Goal: Information Seeking & Learning: Learn about a topic

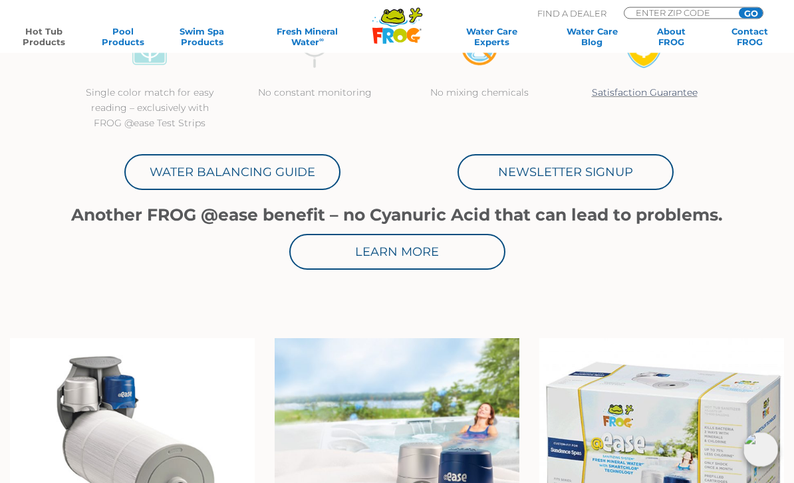
scroll to position [561, 0]
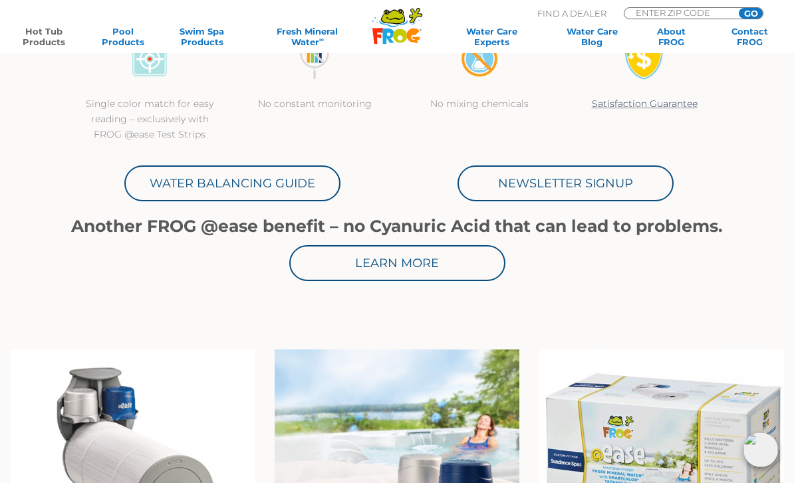
click at [182, 180] on link "Water Balancing Guide" at bounding box center [232, 184] width 216 height 36
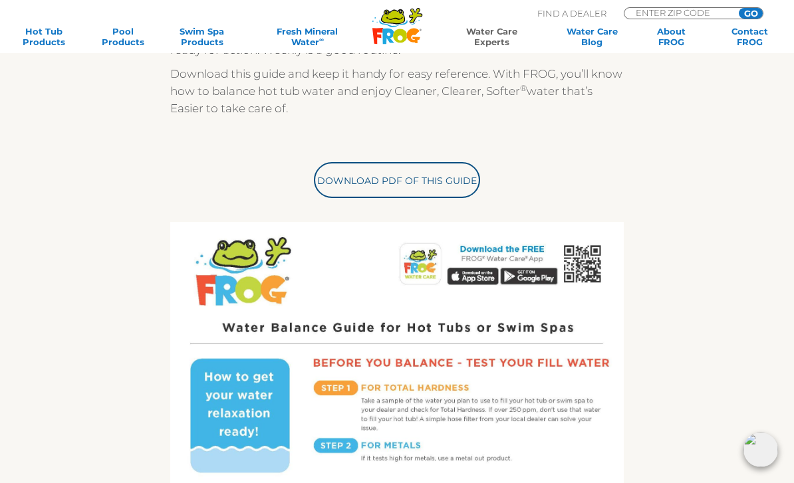
scroll to position [358, 0]
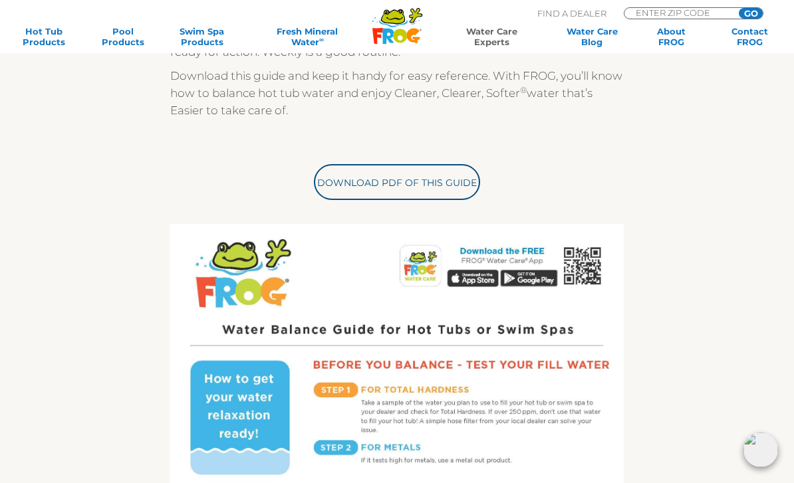
click at [360, 186] on link "Download PDF of this Guide" at bounding box center [397, 182] width 166 height 36
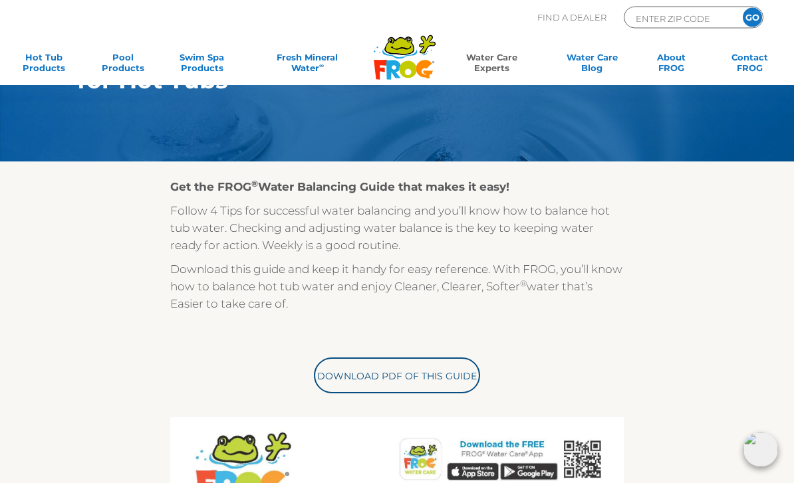
scroll to position [0, 0]
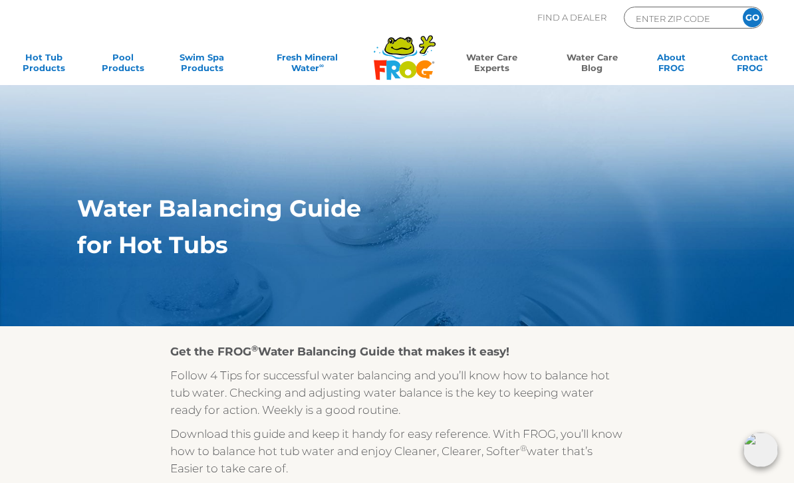
click at [595, 62] on link "Water Care Blog" at bounding box center [591, 65] width 61 height 27
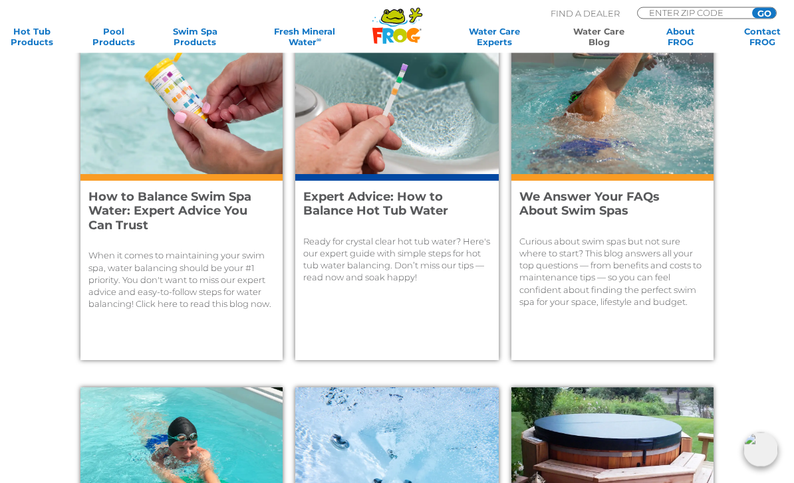
scroll to position [512, 0]
click at [398, 206] on h4 "Expert Advice: How to Balance Hot Tub Water" at bounding box center [389, 204] width 172 height 29
click at [180, 203] on h4 "How to Balance Swim Spa Water: Expert Advice You Can Trust" at bounding box center [174, 211] width 172 height 43
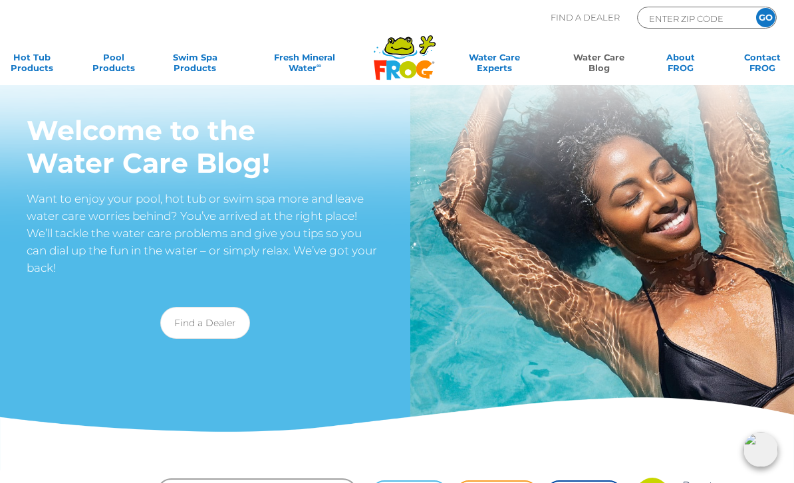
scroll to position [0, 0]
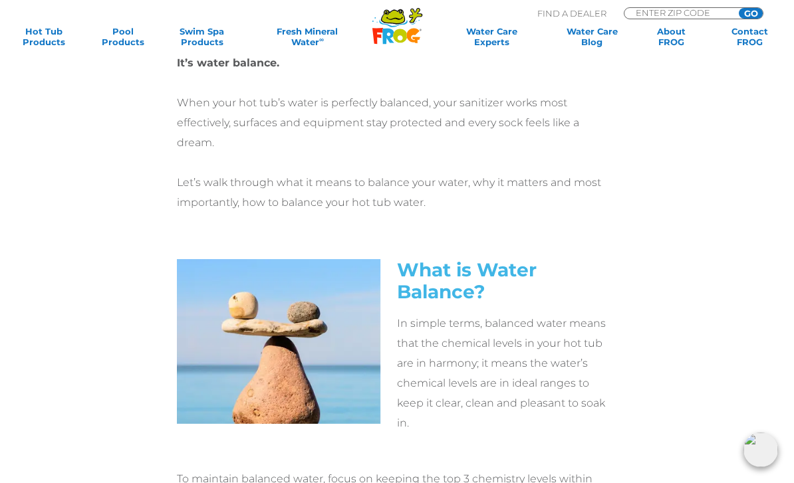
scroll to position [549, 0]
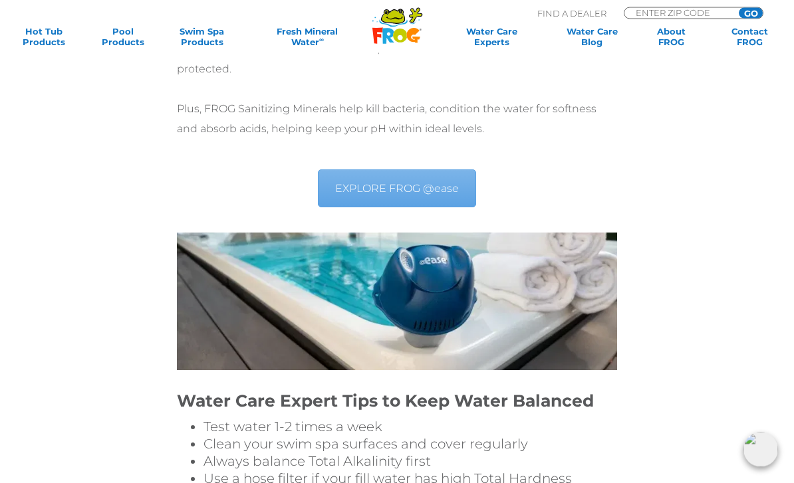
scroll to position [4380, 0]
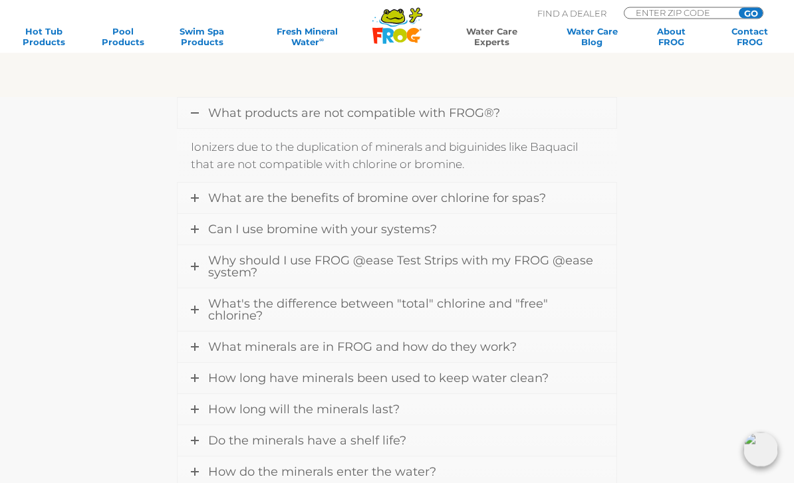
scroll to position [362, 0]
click at [197, 112] on icon at bounding box center [195, 112] width 8 height 8
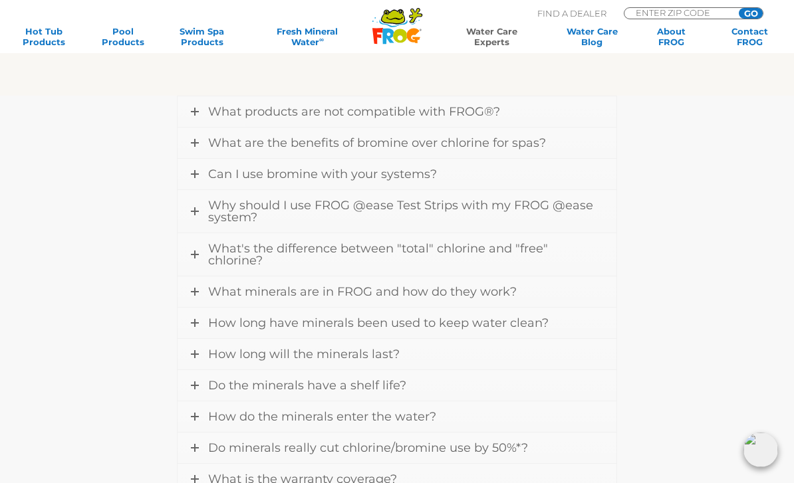
click at [196, 147] on link "What are the benefits of bromine over chlorine for spas?" at bounding box center [397, 143] width 438 height 31
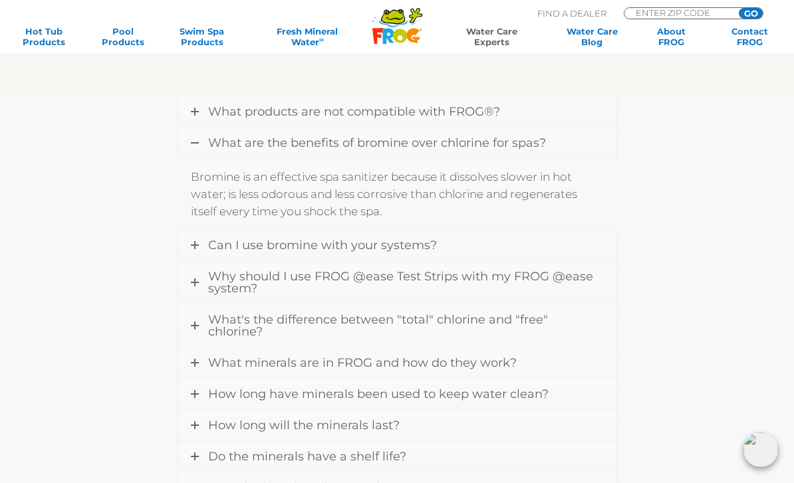
click at [198, 144] on icon at bounding box center [195, 143] width 8 height 8
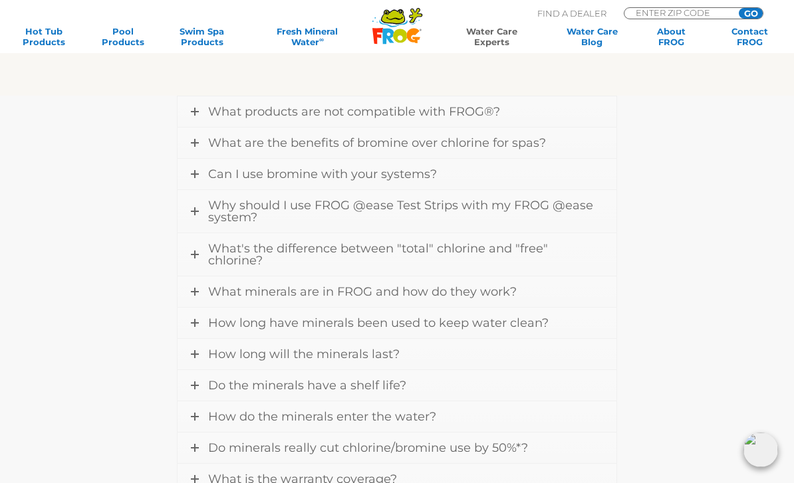
click at [190, 172] on link "Can I use bromine with your systems?" at bounding box center [397, 174] width 438 height 31
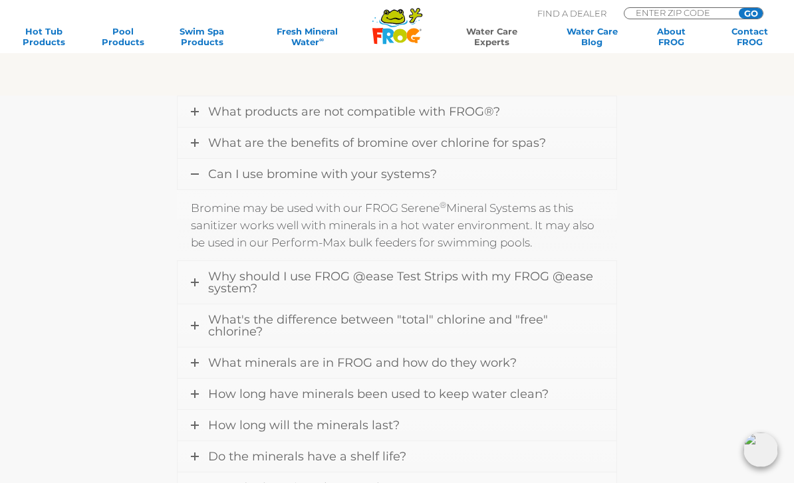
click at [198, 175] on icon at bounding box center [195, 174] width 8 height 8
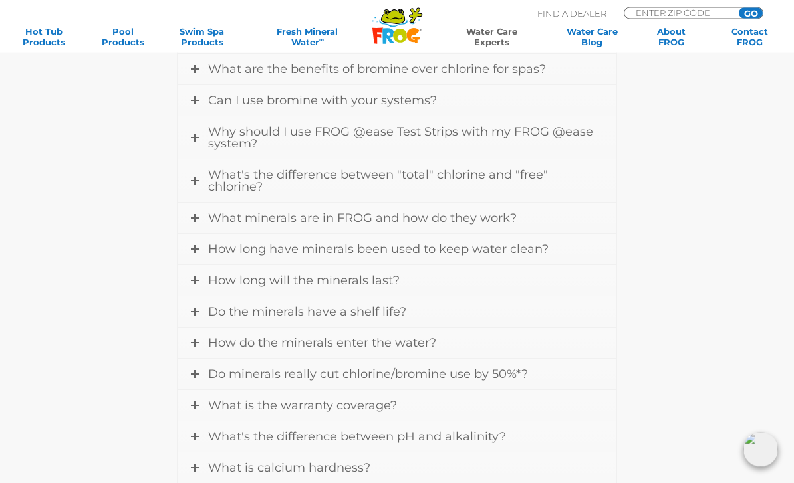
scroll to position [437, 0]
click at [193, 142] on link "Why should I use FROG @ease Test Strips with my FROG @ease system?" at bounding box center [397, 137] width 438 height 43
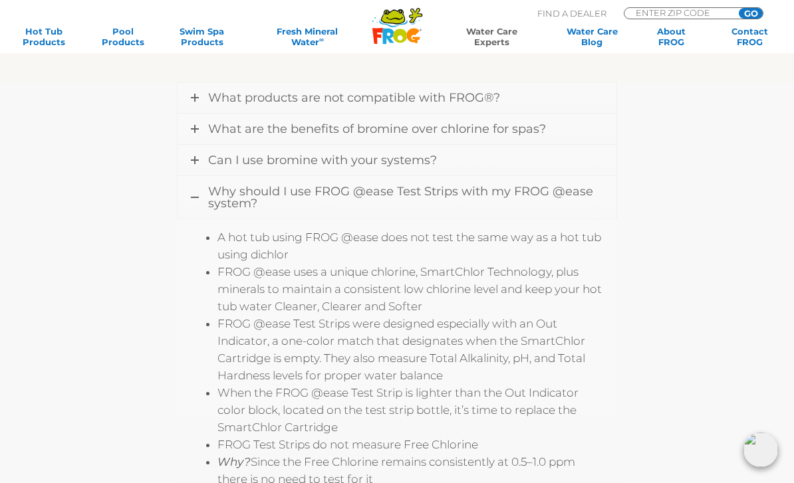
scroll to position [375, 0]
click at [188, 200] on link "Why should I use FROG @ease Test Strips with my FROG @ease system?" at bounding box center [397, 199] width 438 height 43
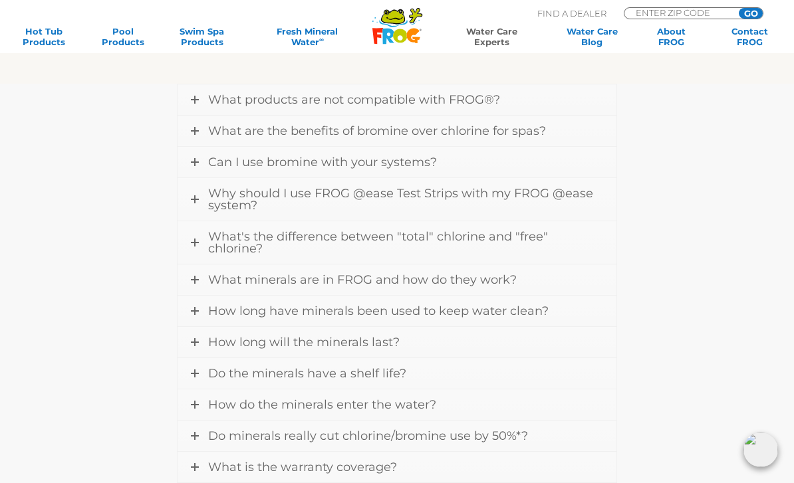
click at [190, 239] on link "What's the difference between "total" chlorine and "free" chlorine?" at bounding box center [397, 242] width 438 height 43
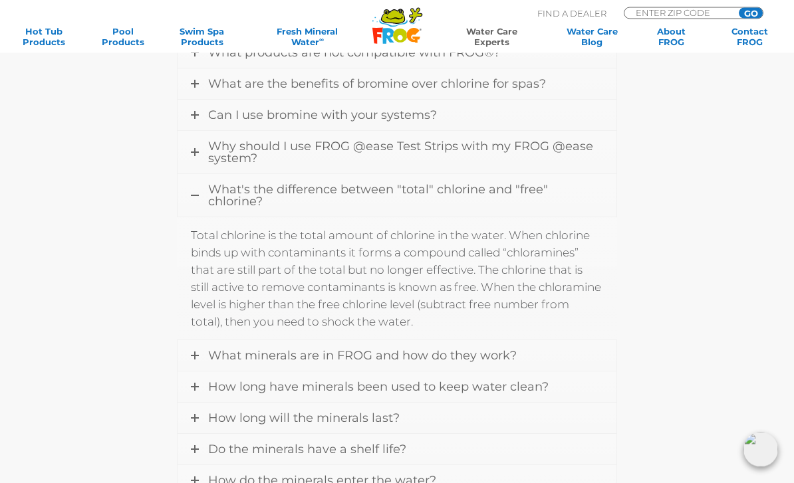
scroll to position [422, 0]
click at [197, 196] on icon at bounding box center [195, 196] width 8 height 8
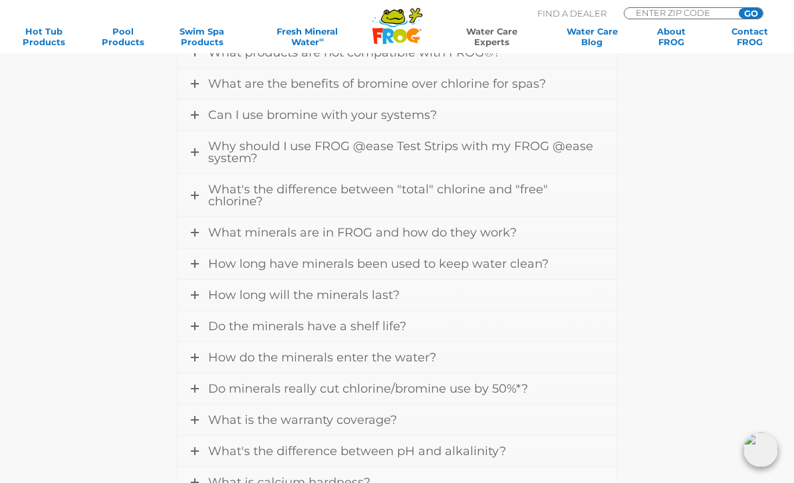
click at [200, 234] on link "What minerals are in FROG and how do they work?" at bounding box center [397, 232] width 438 height 31
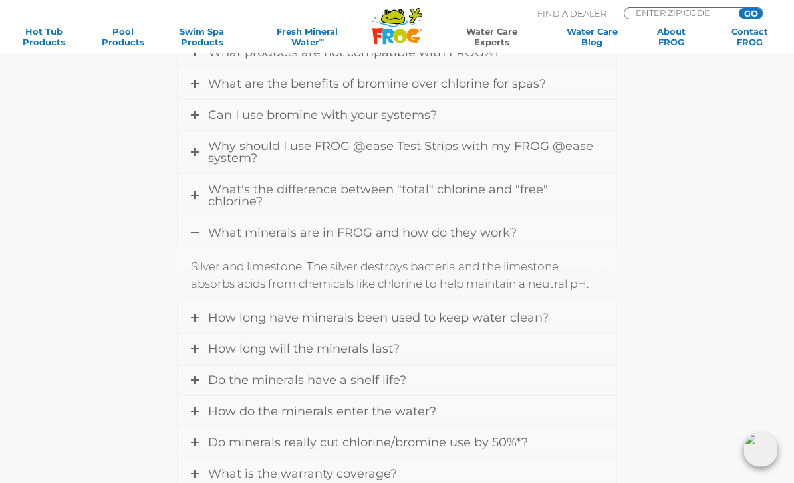
click at [202, 231] on link "What minerals are in FROG and how do they work?" at bounding box center [397, 232] width 438 height 31
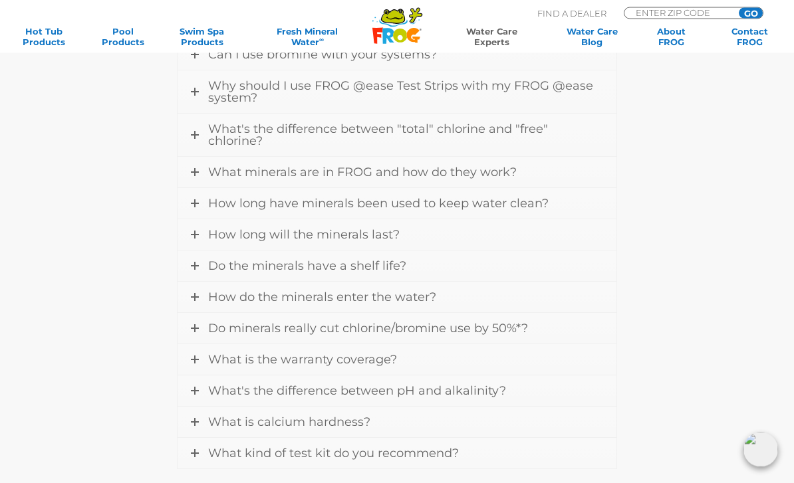
scroll to position [483, 0]
click at [200, 205] on link "How long have minerals been used to keep water clean?" at bounding box center [397, 203] width 438 height 31
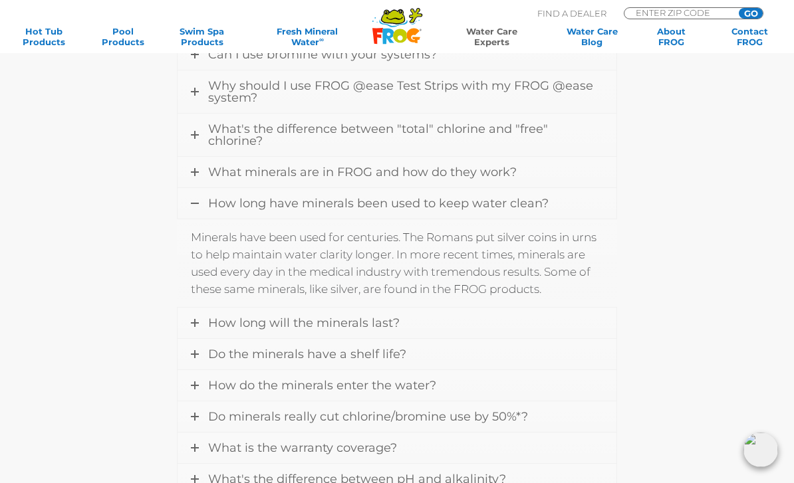
click at [200, 208] on link "How long have minerals been used to keep water clean?" at bounding box center [397, 203] width 438 height 31
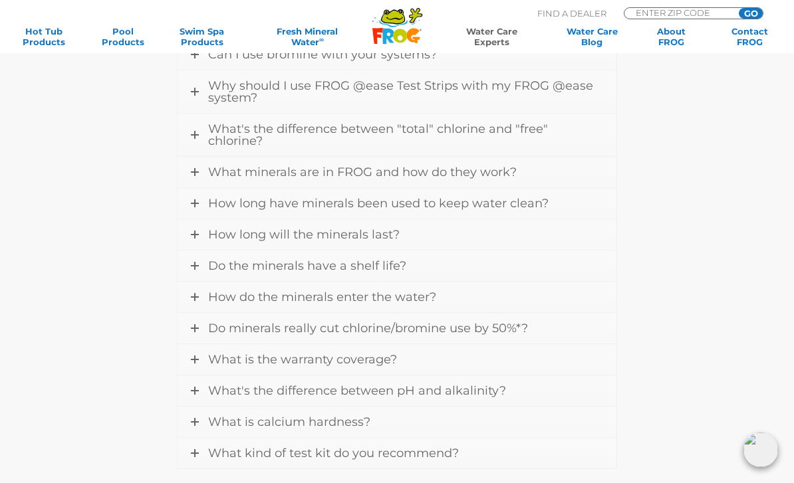
click at [196, 237] on icon at bounding box center [195, 235] width 8 height 8
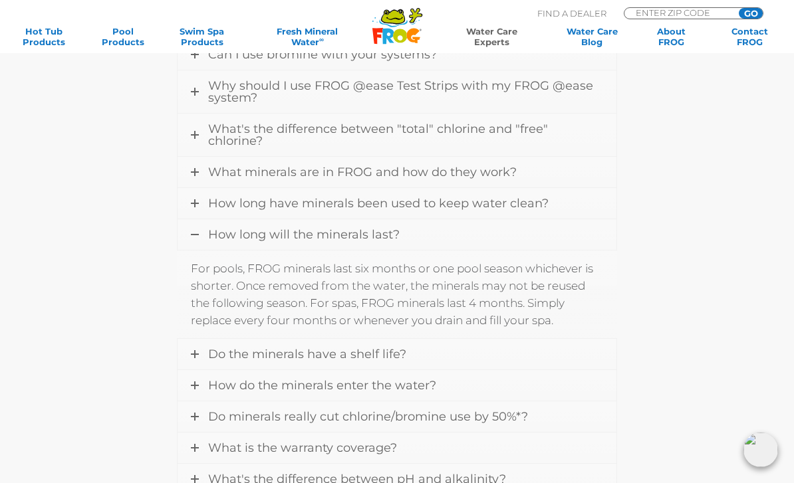
click at [200, 233] on link "How long will the minerals last?" at bounding box center [397, 234] width 438 height 31
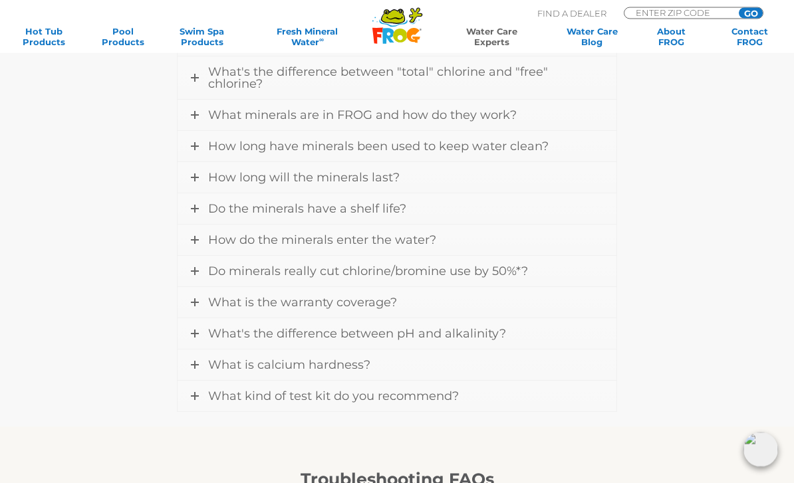
scroll to position [540, 0]
click at [196, 207] on icon at bounding box center [195, 209] width 8 height 8
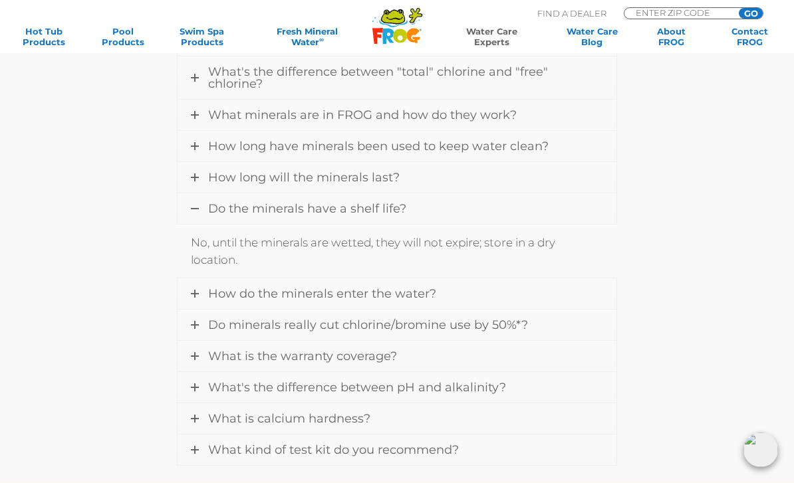
click at [200, 207] on link "Do the minerals have a shelf life?" at bounding box center [397, 209] width 438 height 31
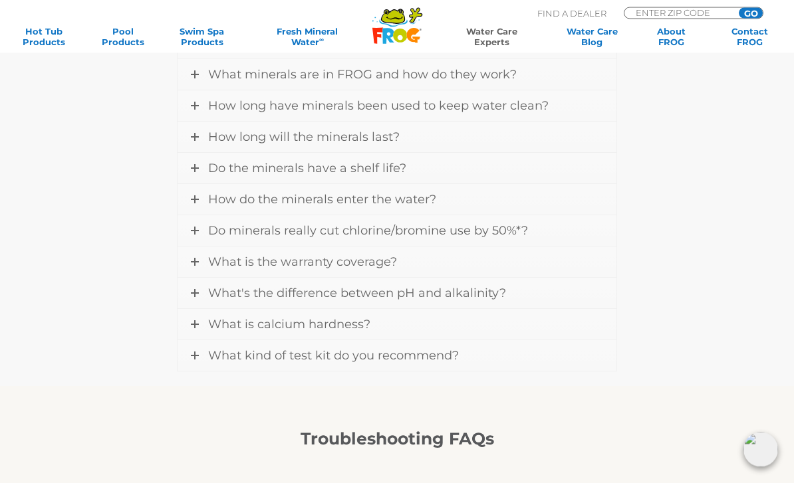
scroll to position [581, 0]
click at [194, 203] on link "How do the minerals enter the water?" at bounding box center [397, 199] width 438 height 31
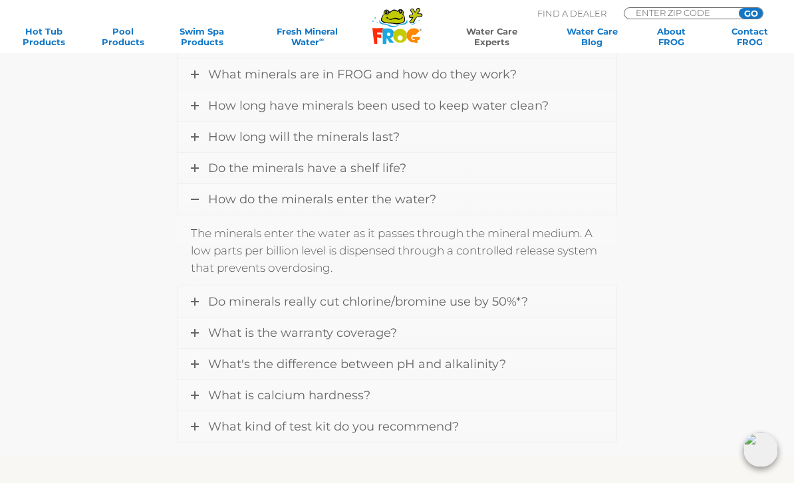
click at [198, 200] on icon at bounding box center [195, 200] width 8 height 8
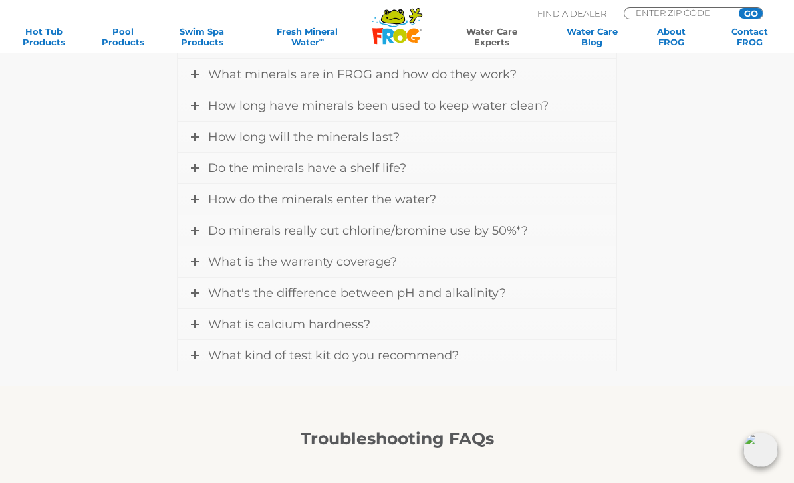
click at [201, 228] on link "Do minerals really cut chlorine/bromine use by 50%*?" at bounding box center [397, 230] width 438 height 31
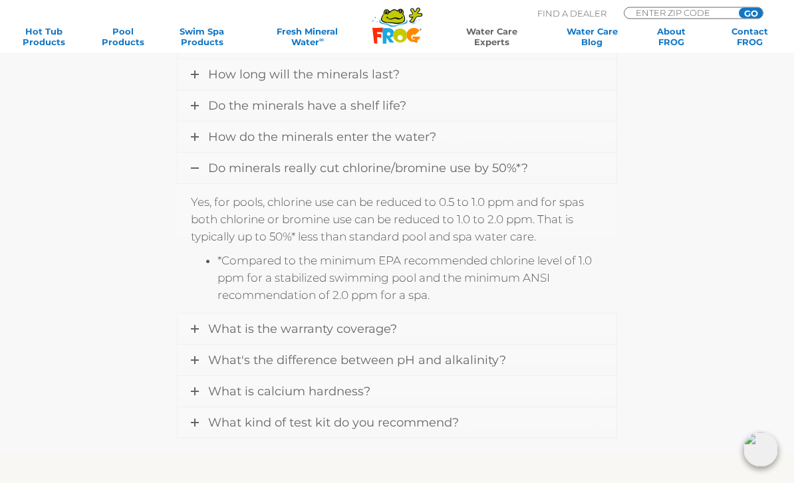
scroll to position [642, 0]
click at [194, 170] on icon at bounding box center [195, 169] width 8 height 8
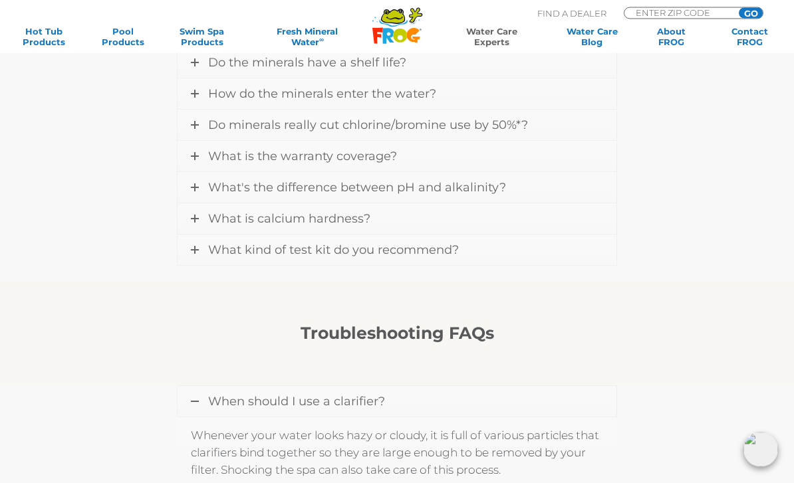
scroll to position [692, 0]
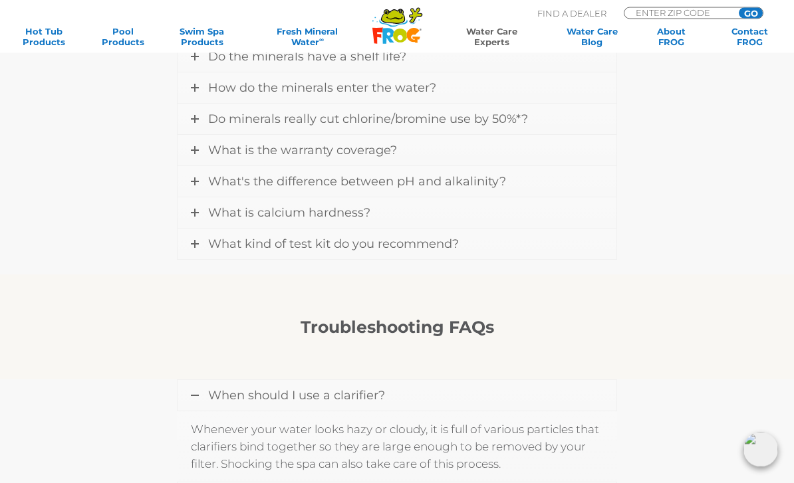
click at [196, 211] on icon at bounding box center [195, 213] width 8 height 8
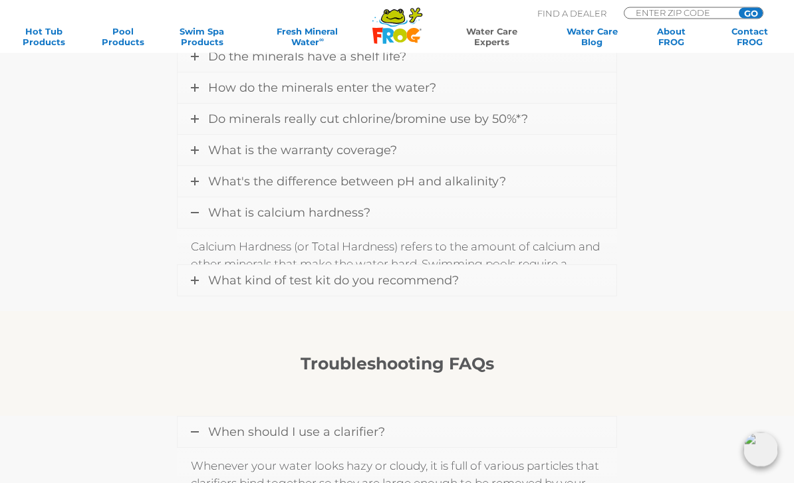
scroll to position [692, 0]
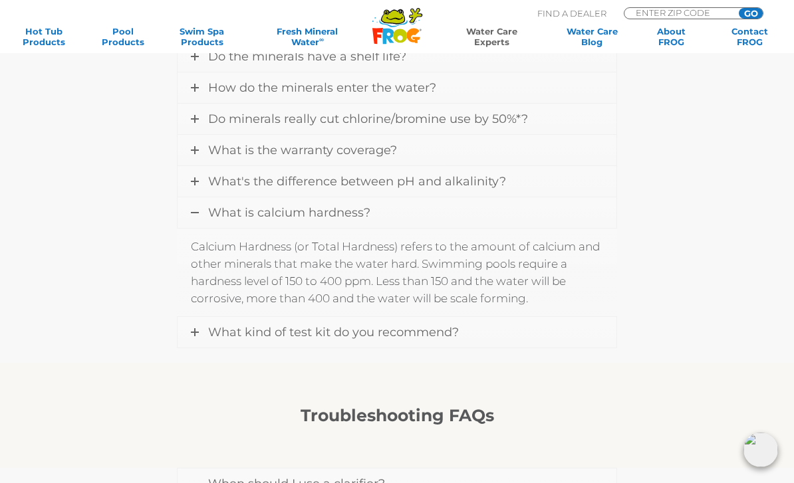
click at [194, 211] on icon at bounding box center [195, 213] width 8 height 8
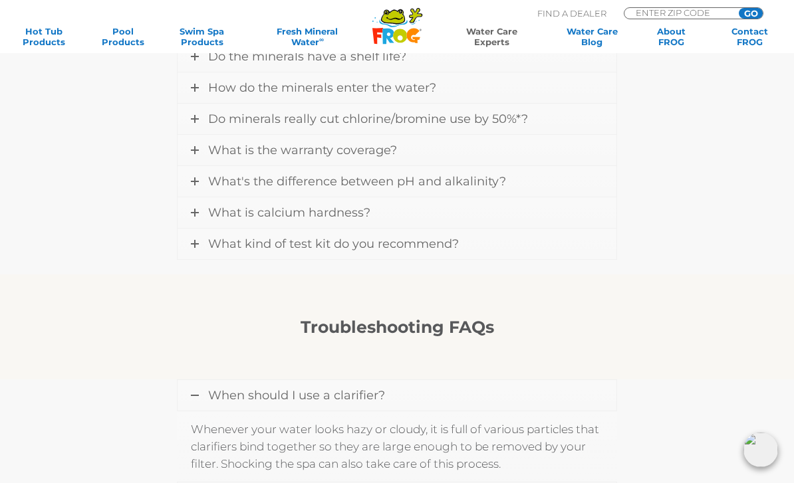
click at [198, 240] on icon at bounding box center [195, 244] width 8 height 8
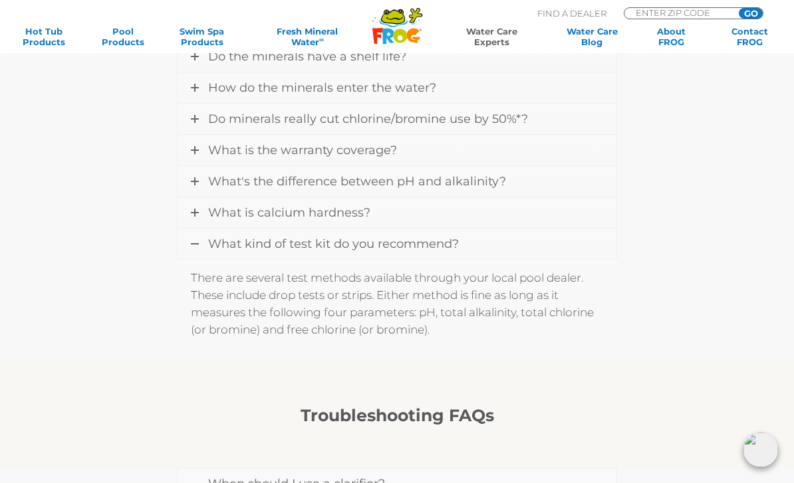
click at [201, 237] on link "What kind of test kit do you recommend?" at bounding box center [397, 244] width 438 height 31
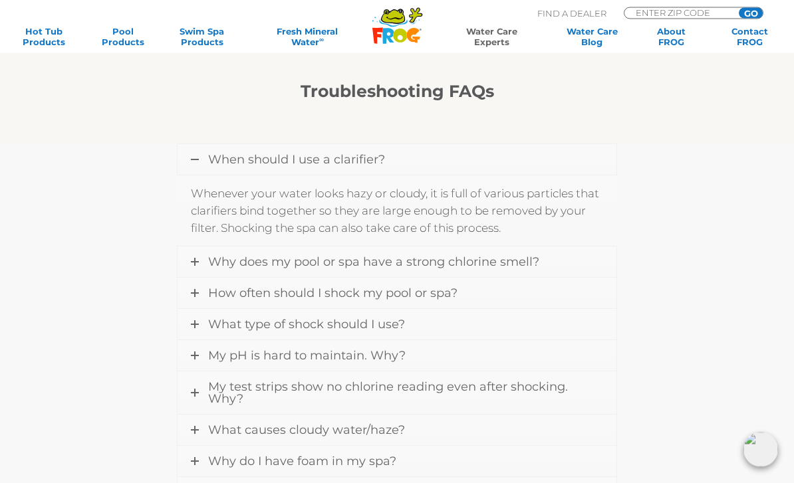
scroll to position [928, 0]
click at [190, 164] on link "When should I use a clarifier?" at bounding box center [397, 159] width 438 height 31
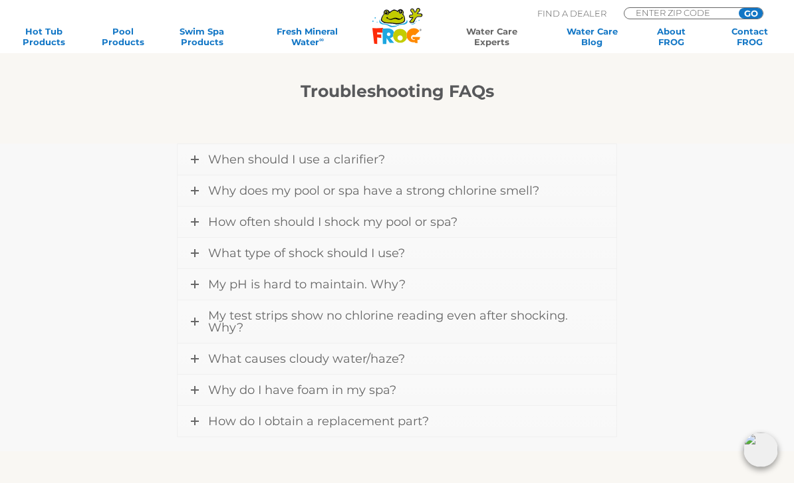
click at [194, 189] on icon at bounding box center [195, 191] width 8 height 8
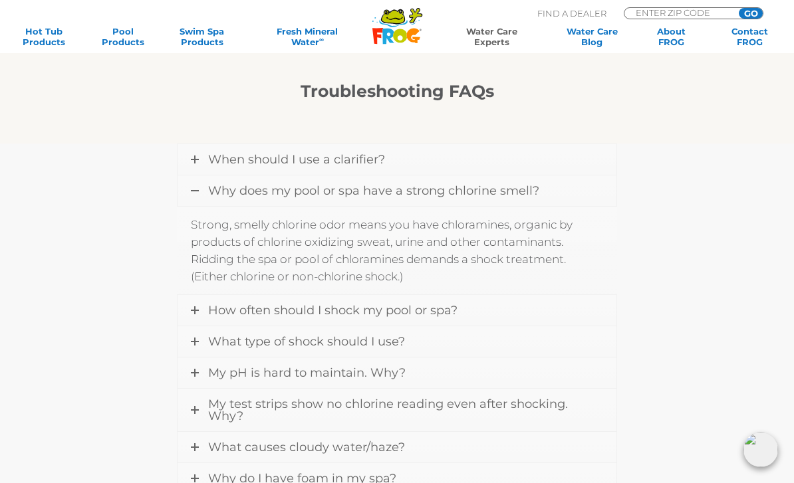
click at [198, 188] on icon at bounding box center [195, 191] width 8 height 8
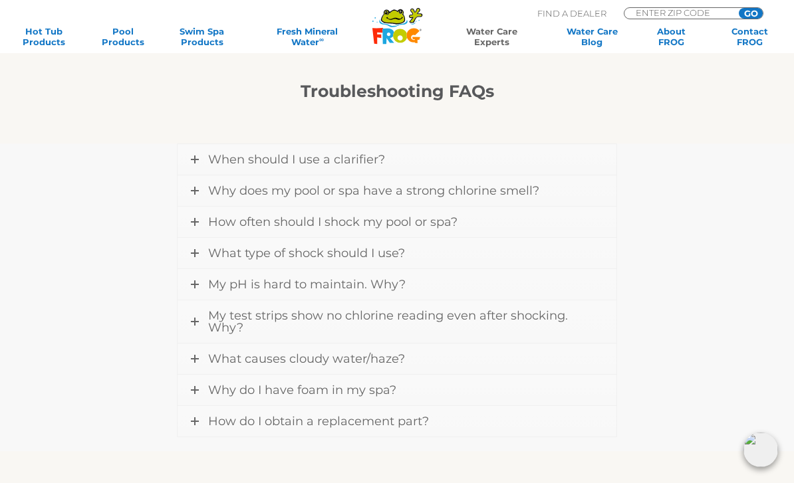
click at [197, 221] on icon at bounding box center [195, 222] width 8 height 8
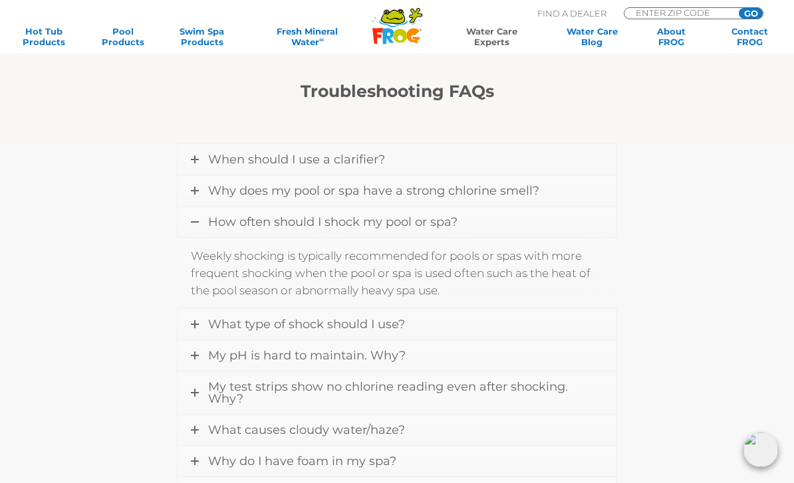
click at [200, 221] on link "How often should I shock my pool or spa?" at bounding box center [397, 222] width 438 height 31
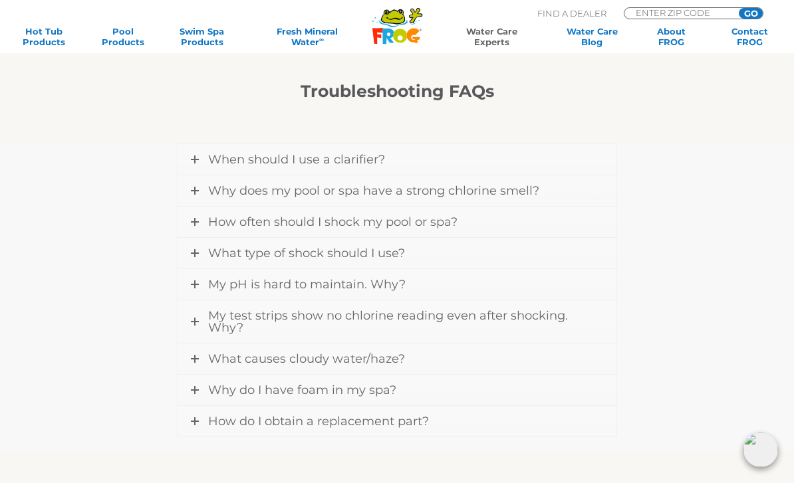
click at [196, 251] on icon at bounding box center [195, 253] width 8 height 8
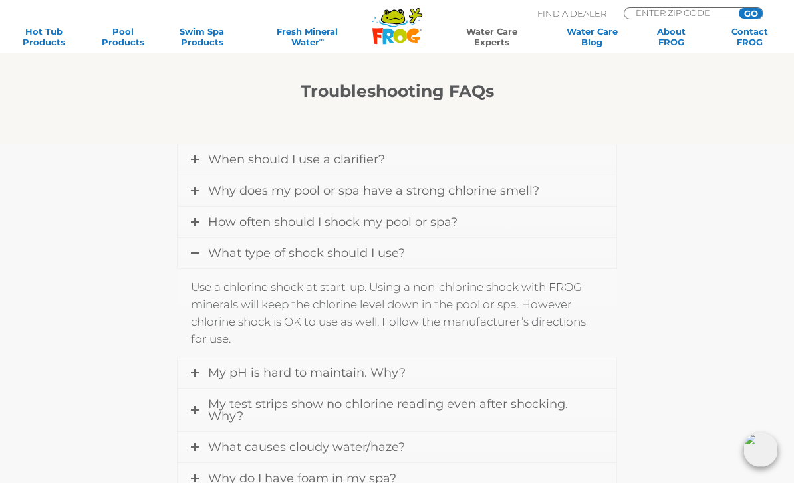
click at [205, 259] on link "What type of shock should I use?" at bounding box center [397, 253] width 438 height 31
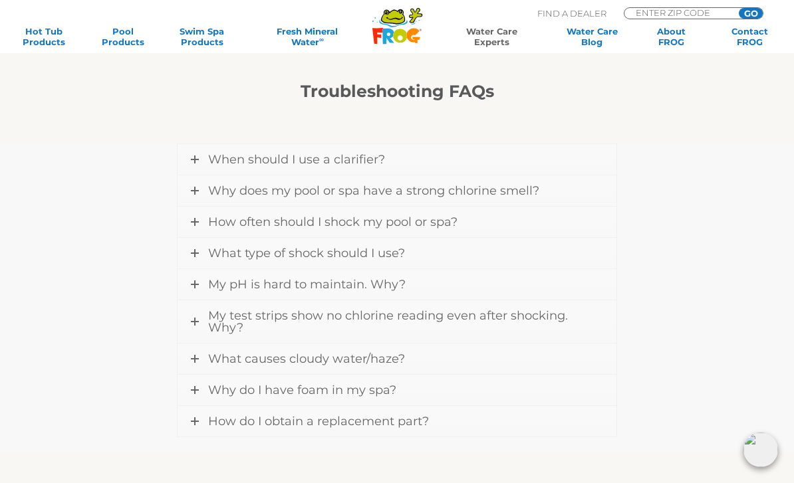
click at [194, 285] on icon at bounding box center [195, 285] width 8 height 8
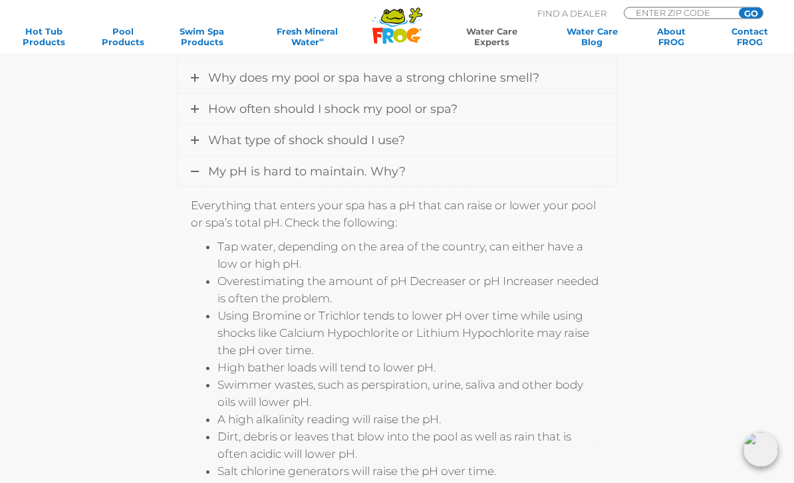
scroll to position [1035, 0]
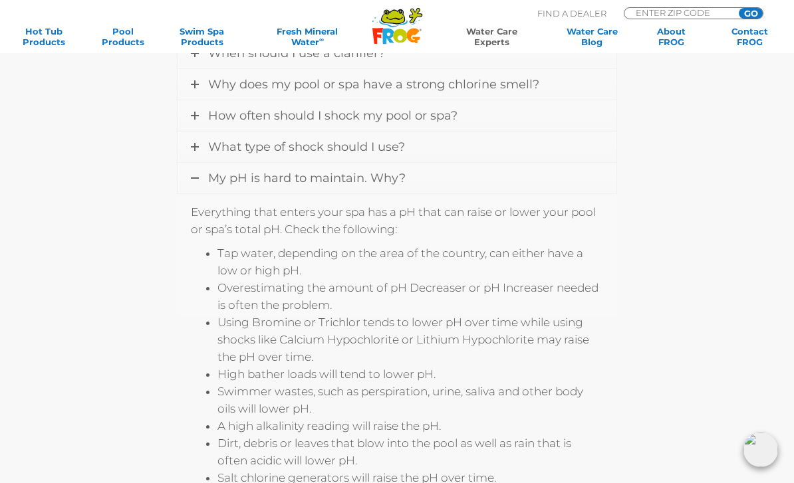
click at [196, 180] on icon at bounding box center [195, 178] width 8 height 8
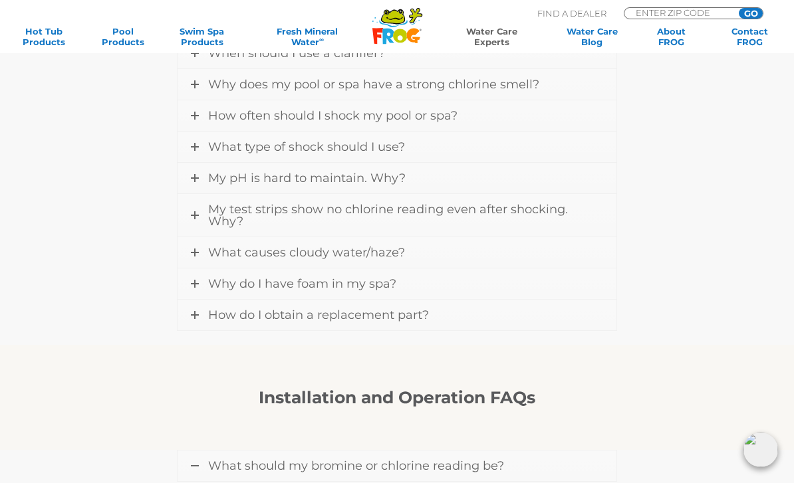
click at [196, 220] on link "My test strips show no chlorine reading even after shocking. Why?" at bounding box center [397, 215] width 438 height 43
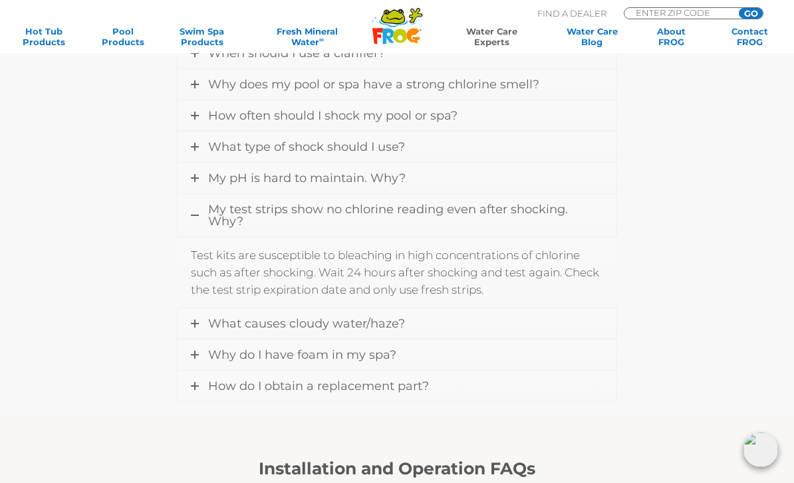
click at [200, 219] on link "My test strips show no chlorine reading even after shocking. Why?" at bounding box center [397, 215] width 438 height 43
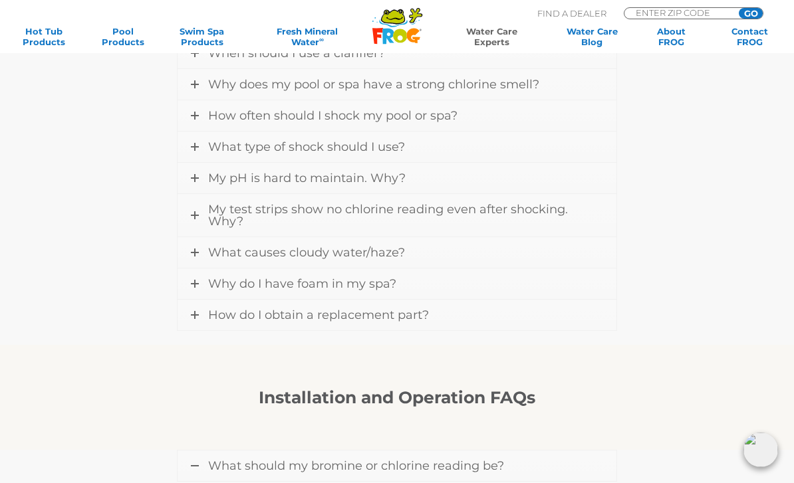
click at [196, 251] on icon at bounding box center [195, 253] width 8 height 8
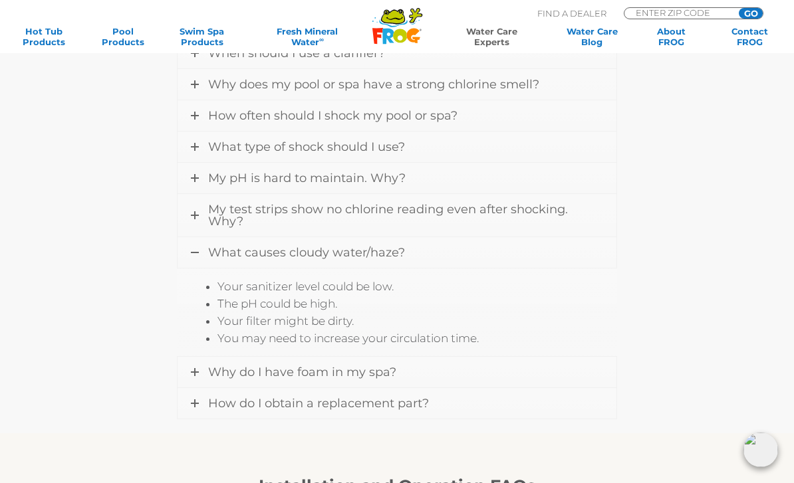
click at [200, 255] on link "What causes cloudy water/haze?" at bounding box center [397, 252] width 438 height 31
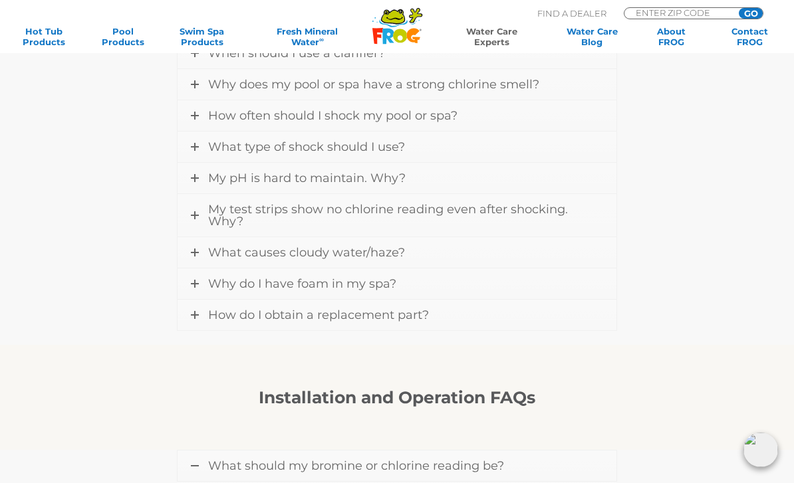
click at [199, 287] on icon at bounding box center [195, 284] width 8 height 8
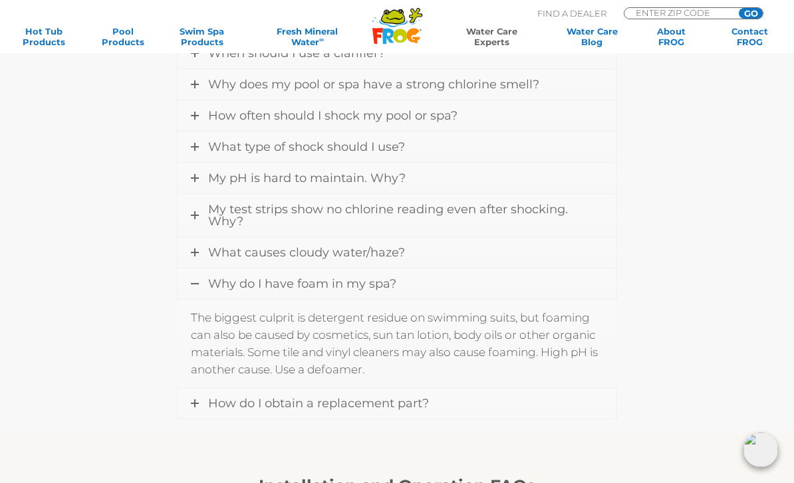
click at [200, 283] on link "Why do I have foam in my spa?" at bounding box center [397, 284] width 438 height 31
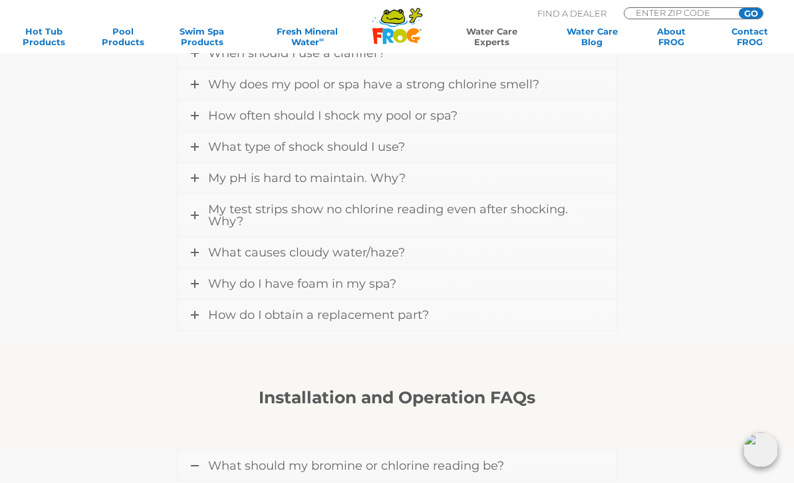
click at [195, 283] on icon at bounding box center [195, 284] width 8 height 8
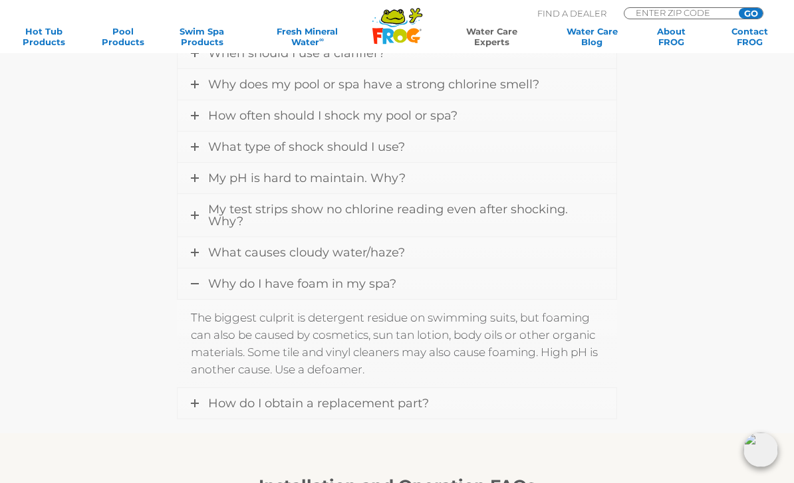
click at [196, 286] on icon at bounding box center [195, 284] width 8 height 8
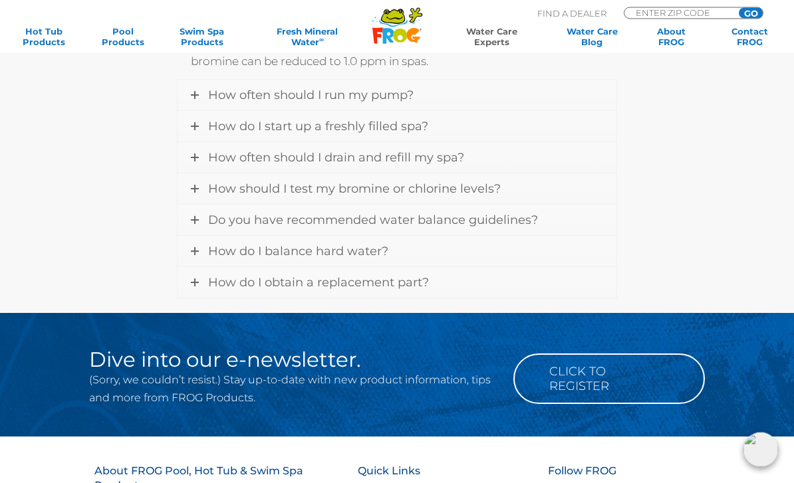
scroll to position [1528, 0]
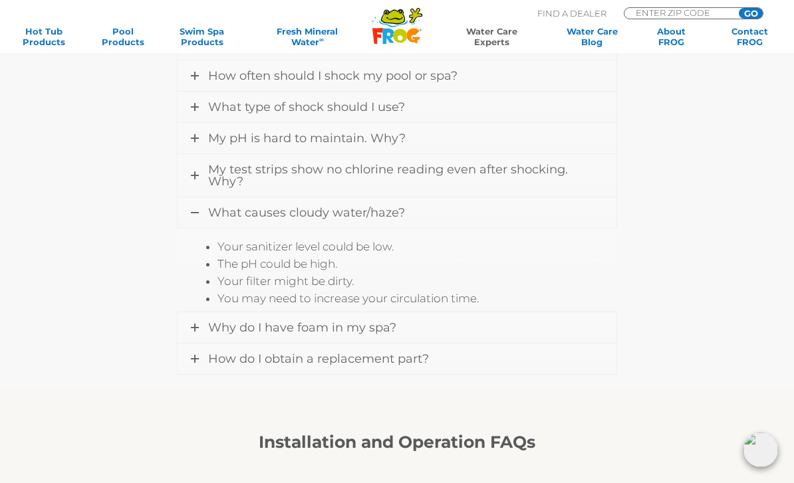
scroll to position [1174, 0]
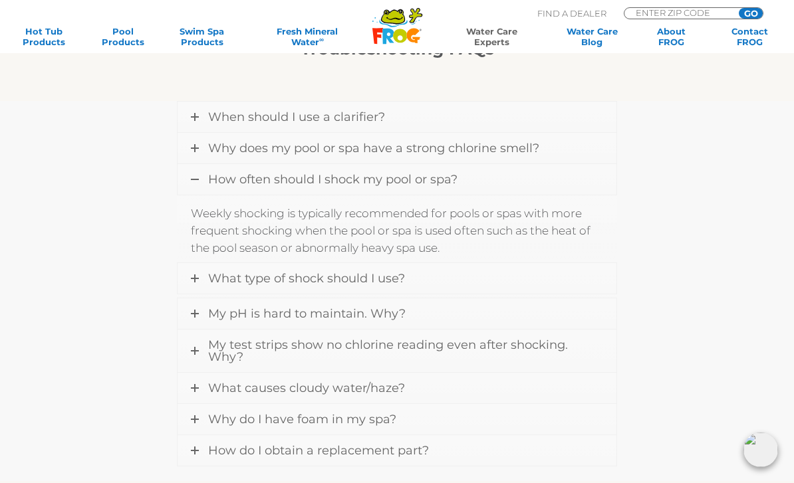
scroll to position [1037, 0]
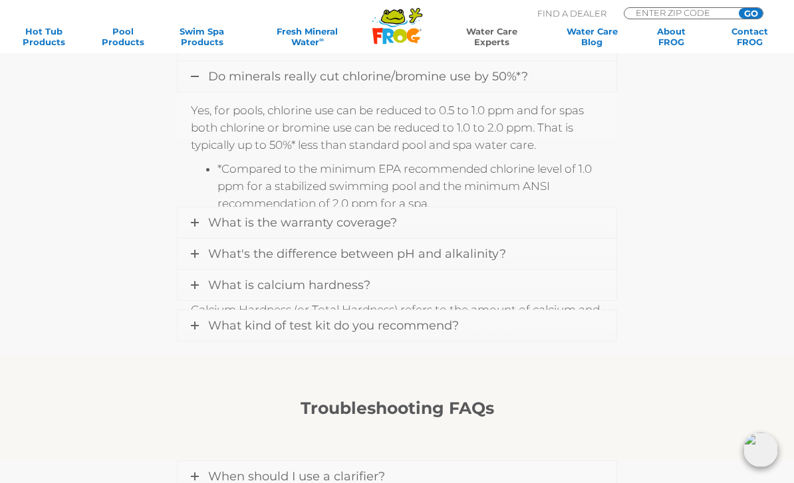
scroll to position [698, 0]
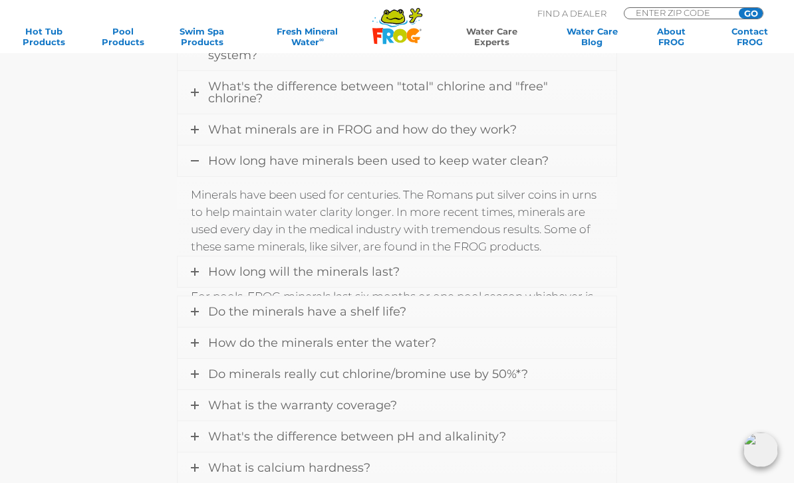
scroll to position [573, 0]
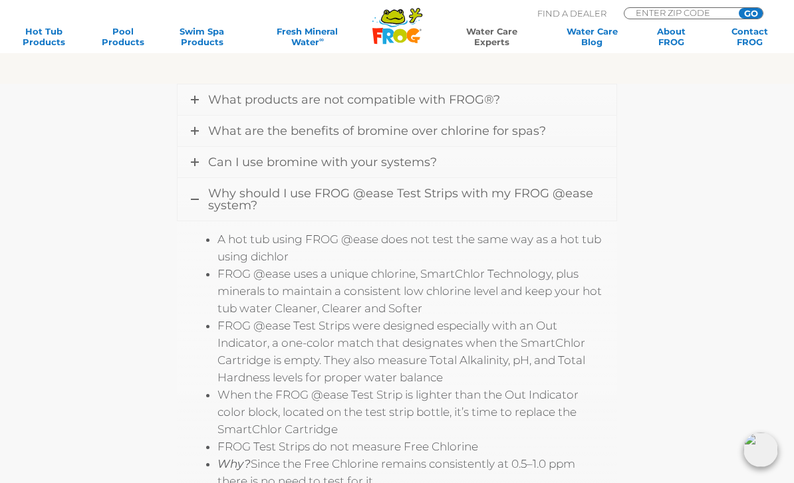
scroll to position [456, 0]
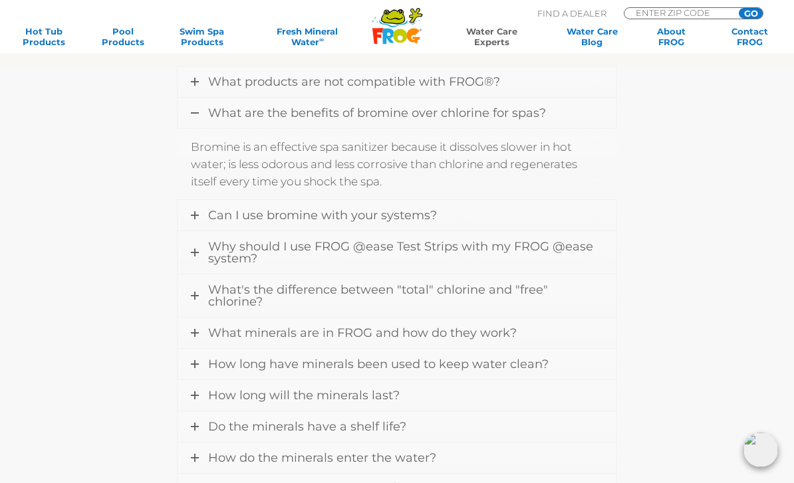
scroll to position [406, 0]
